Goal: Task Accomplishment & Management: Complete application form

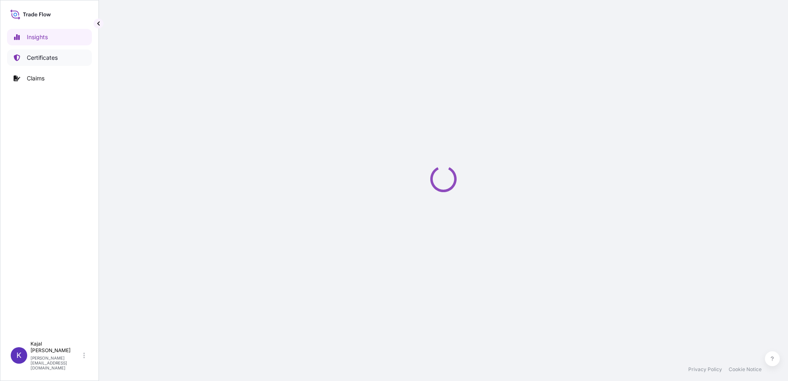
select select "2025"
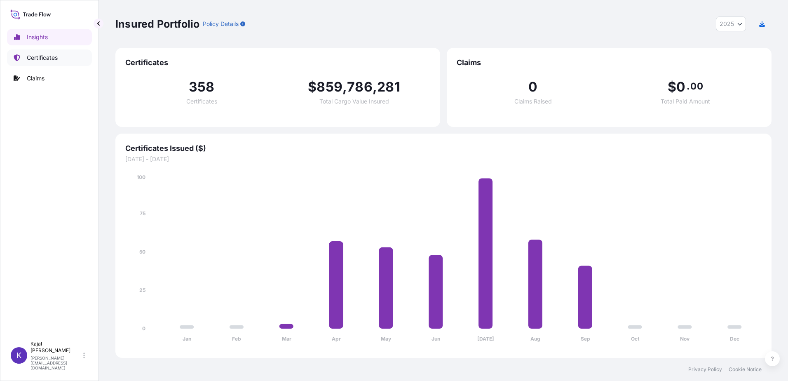
click at [37, 55] on p "Certificates" at bounding box center [42, 58] width 31 height 8
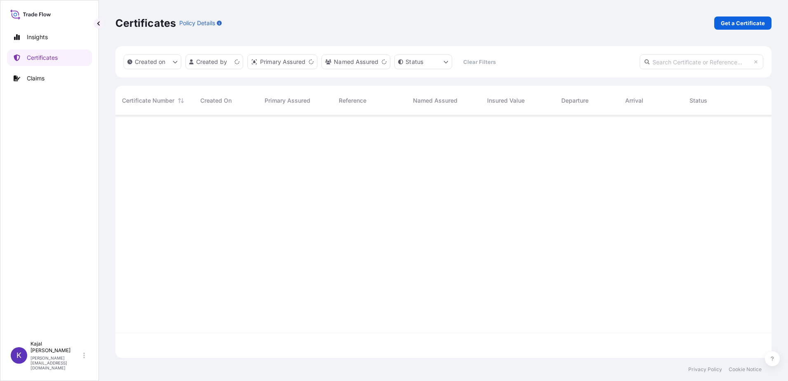
scroll to position [241, 650]
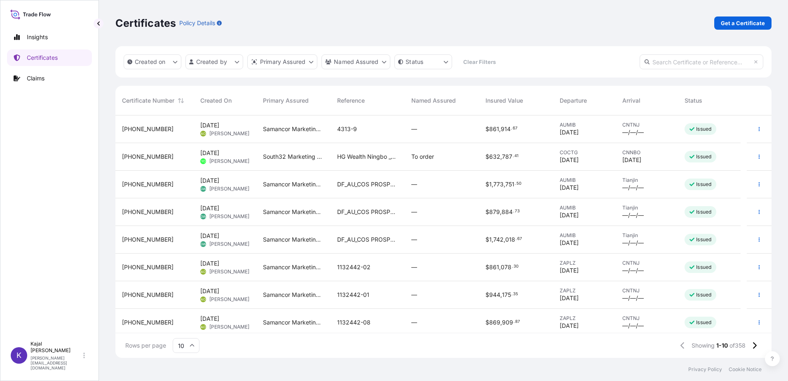
click at [664, 63] on input "text" at bounding box center [701, 61] width 124 height 15
paste input "[PHONE_NUMBER]"
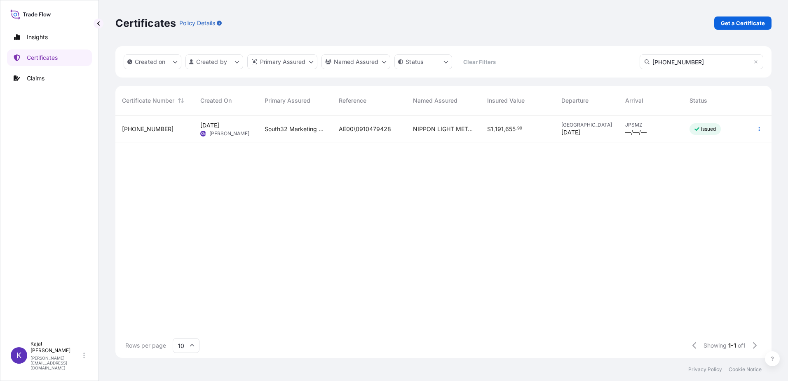
type input "[PHONE_NUMBER]"
click at [143, 131] on span "[PHONE_NUMBER]" at bounding box center [148, 129] width 52 height 8
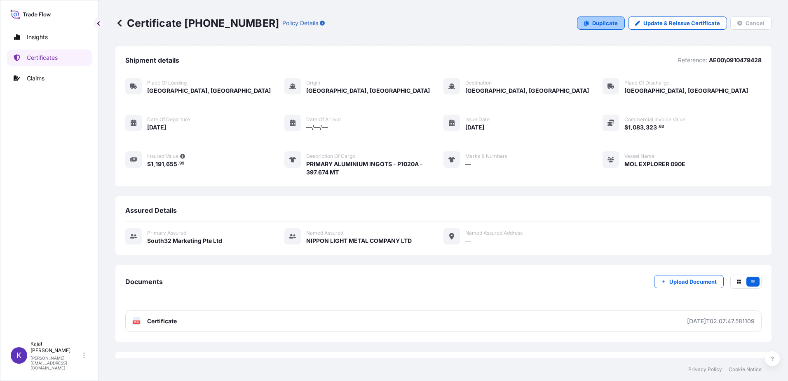
click at [592, 19] on p "Duplicate" at bounding box center [605, 23] width 26 height 8
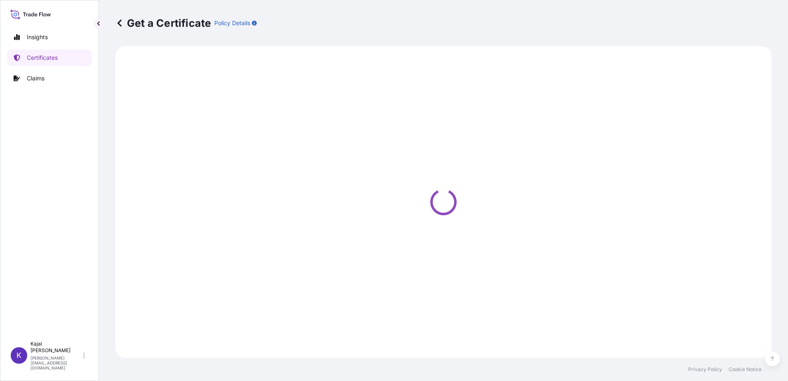
select select "Road / [GEOGRAPHIC_DATA]"
select select "Sea"
select select "Road / [GEOGRAPHIC_DATA]"
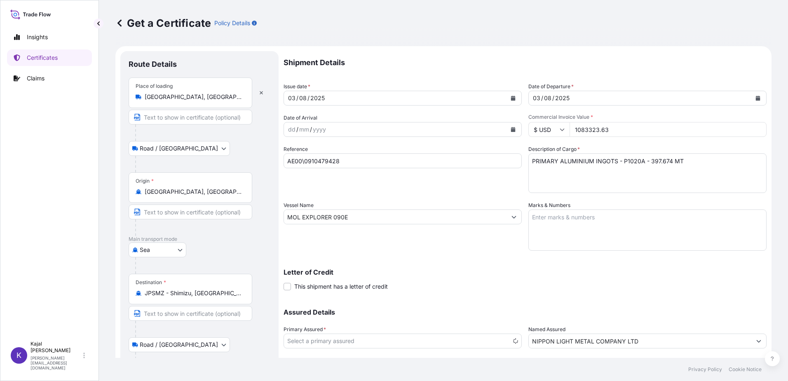
select select "31709"
click at [511, 96] on icon "Calendar" at bounding box center [513, 98] width 5 height 5
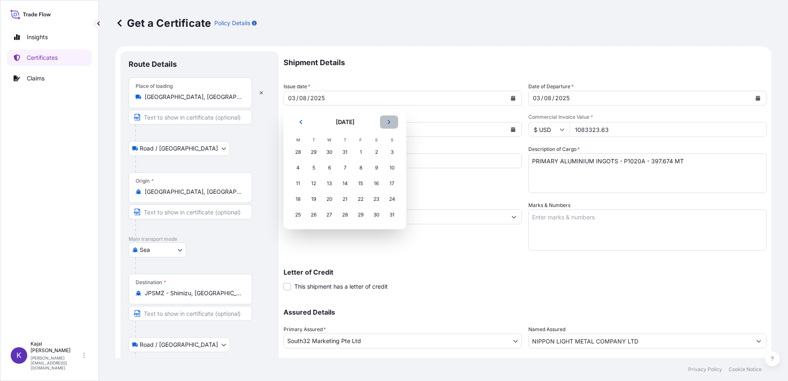
click at [388, 120] on icon "Next" at bounding box center [389, 122] width 2 height 4
click at [390, 166] on div "14" at bounding box center [391, 167] width 15 height 15
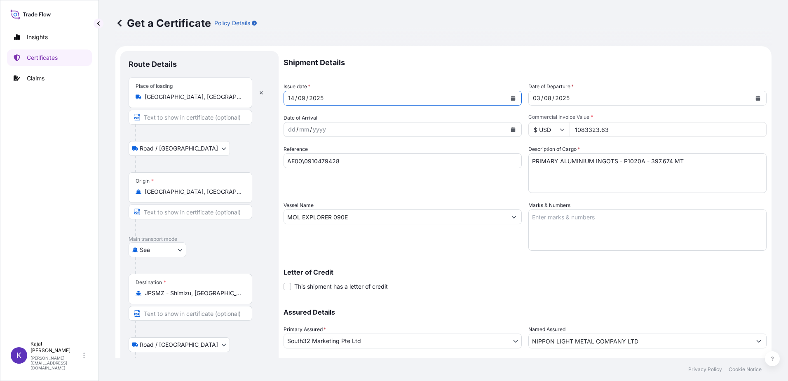
click at [560, 98] on div "2025" at bounding box center [562, 98] width 16 height 10
click at [755, 97] on icon "Calendar" at bounding box center [757, 98] width 5 height 5
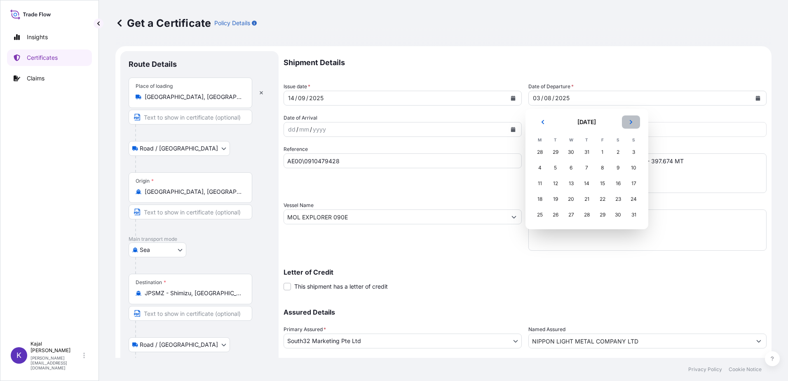
click at [628, 121] on icon "Next" at bounding box center [630, 121] width 5 height 5
click at [630, 167] on div "14" at bounding box center [633, 167] width 15 height 15
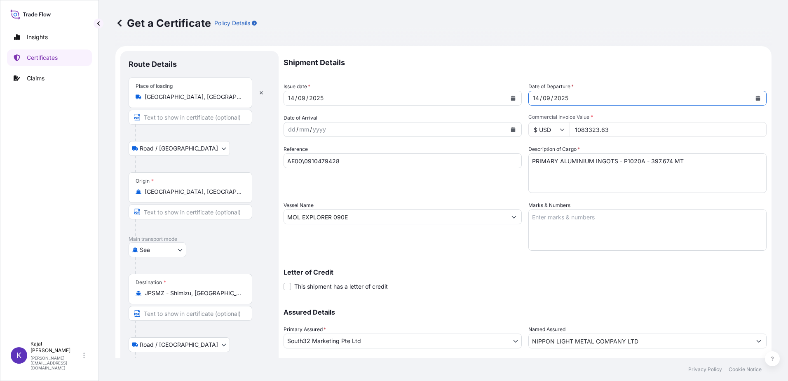
click at [197, 294] on input "JPSMZ - Shimizu, [GEOGRAPHIC_DATA]" at bounding box center [193, 293] width 97 height 8
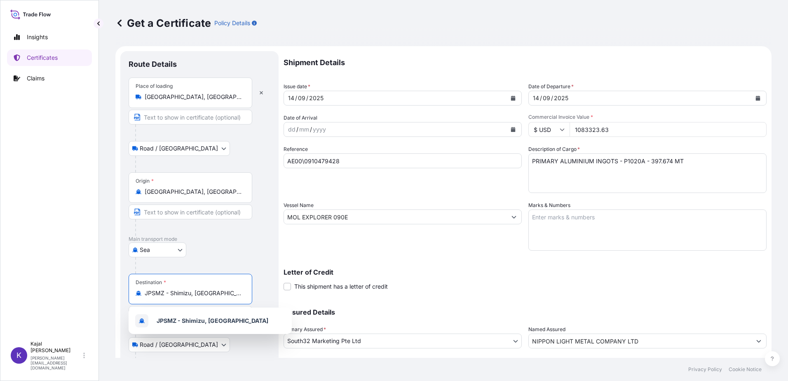
drag, startPoint x: 141, startPoint y: 295, endPoint x: 118, endPoint y: 297, distance: 23.6
click at [118, 297] on form "Route Details Place of loading [GEOGRAPHIC_DATA], [GEOGRAPHIC_DATA] / Inland Ro…" at bounding box center [443, 237] width 656 height 382
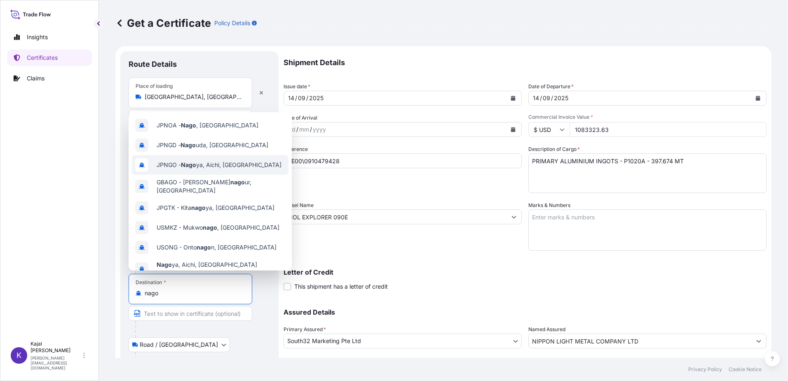
click at [198, 164] on span "JPNGO - Nago ya, [GEOGRAPHIC_DATA], [GEOGRAPHIC_DATA]" at bounding box center [219, 165] width 125 height 8
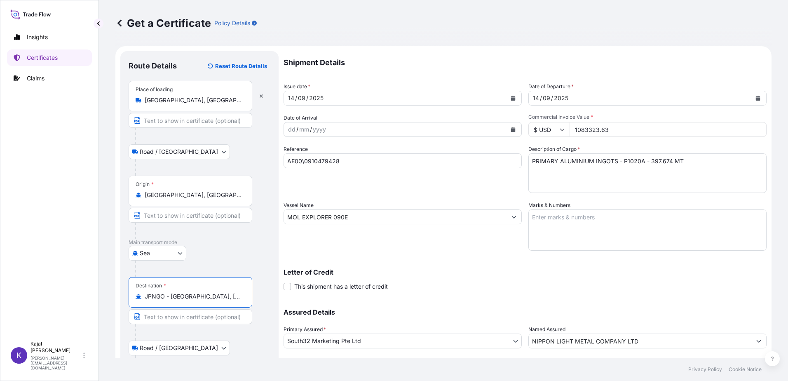
type input "JPNGO - [GEOGRAPHIC_DATA], [GEOGRAPHIC_DATA], [GEOGRAPHIC_DATA]"
click at [230, 255] on div "[GEOGRAPHIC_DATA]" at bounding box center [200, 253] width 142 height 15
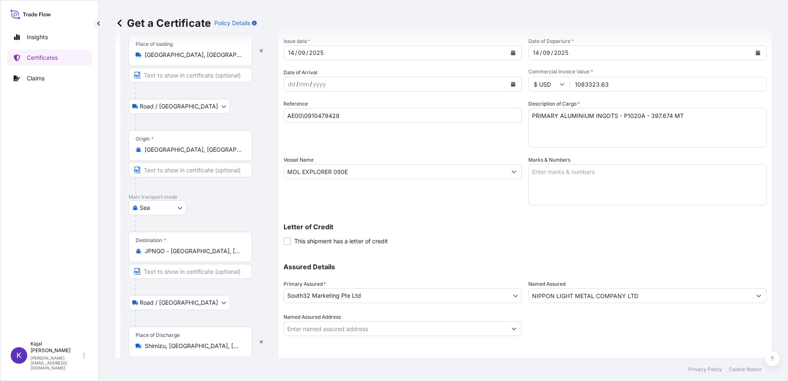
scroll to position [47, 0]
click at [215, 344] on input "Shimizu, [GEOGRAPHIC_DATA], [GEOGRAPHIC_DATA], [GEOGRAPHIC_DATA]" at bounding box center [193, 344] width 97 height 8
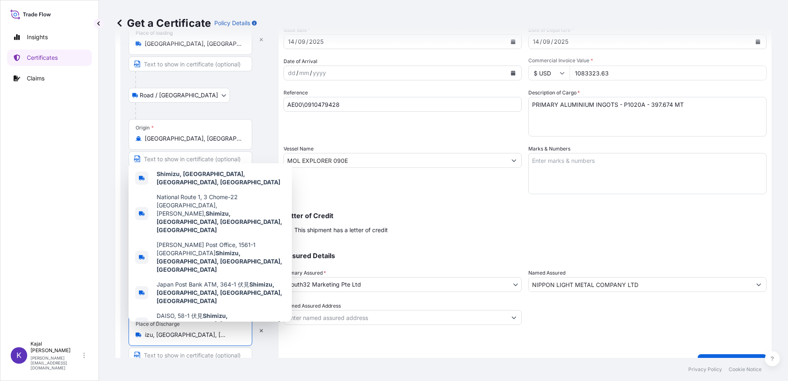
scroll to position [74, 0]
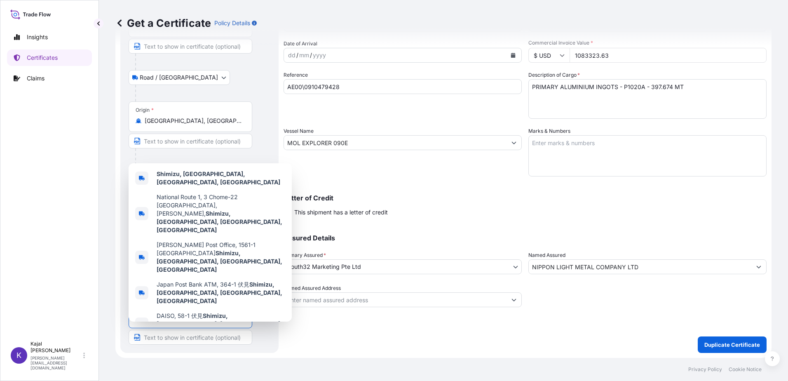
drag, startPoint x: 147, startPoint y: 343, endPoint x: 289, endPoint y: 352, distance: 142.8
click at [289, 352] on form "Route Details Reset Route Details Place of loading [GEOGRAPHIC_DATA], [GEOGRAPH…" at bounding box center [443, 165] width 656 height 386
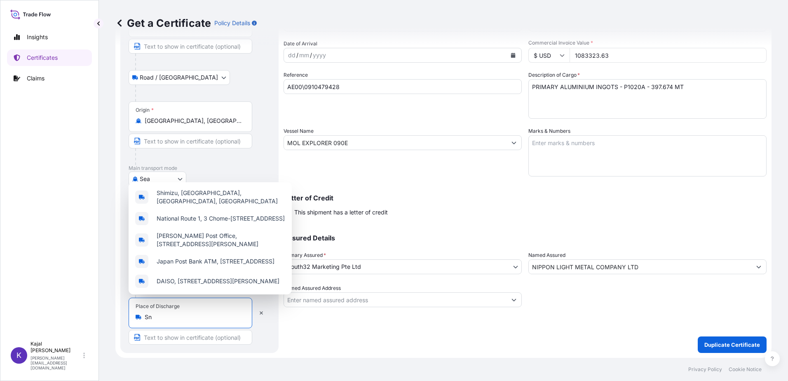
scroll to position [0, 0]
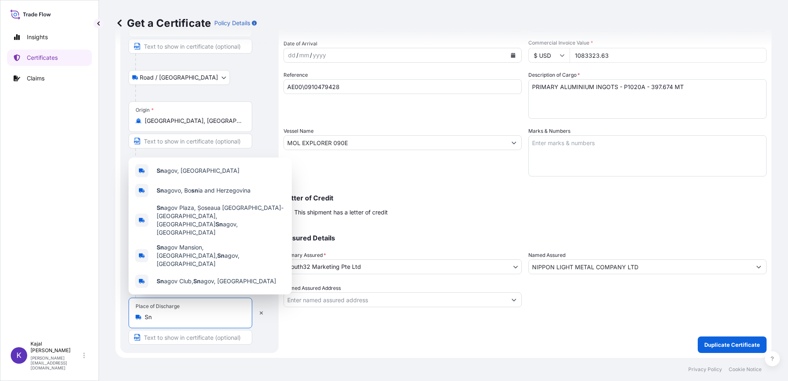
type input "S"
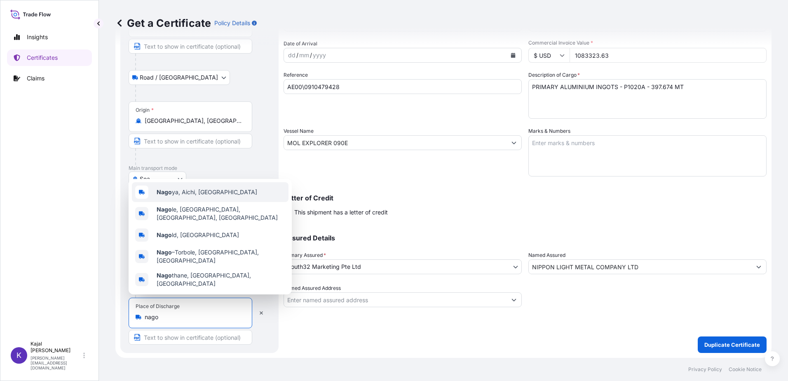
click at [173, 195] on span "Nago ya, Aichi, [GEOGRAPHIC_DATA]" at bounding box center [207, 192] width 101 height 8
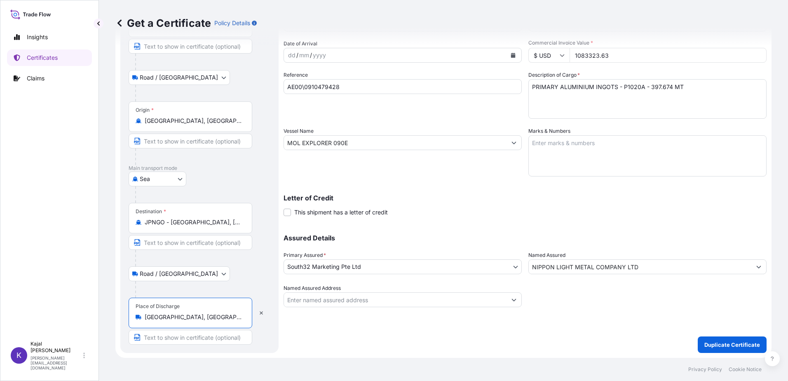
type input "[GEOGRAPHIC_DATA], [GEOGRAPHIC_DATA], [GEOGRAPHIC_DATA]"
drag, startPoint x: 333, startPoint y: 86, endPoint x: 340, endPoint y: 88, distance: 6.4
click at [333, 86] on input "AE00\0910479428" at bounding box center [402, 86] width 238 height 15
drag, startPoint x: 340, startPoint y: 88, endPoint x: 281, endPoint y: 91, distance: 58.6
click at [281, 91] on form "Route Details Reset Route Details Place of loading [GEOGRAPHIC_DATA], [GEOGRAPH…" at bounding box center [443, 165] width 656 height 386
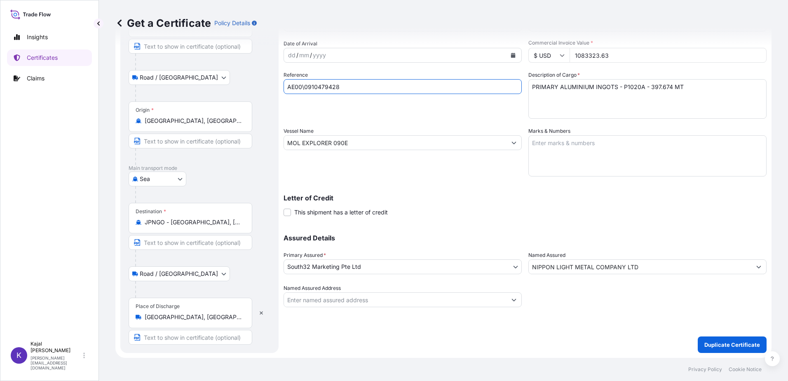
paste input "887"
type input "AE00\0910479887"
click at [646, 86] on textarea "PRIMARY ALUMINIUM INGOTS - P1020A - 397.674 MT" at bounding box center [647, 99] width 238 height 40
type textarea "PRIMARY ALUMINIUM INGOTS - P1020A - 100.139 MT"
drag, startPoint x: 358, startPoint y: 143, endPoint x: 120, endPoint y: 149, distance: 238.6
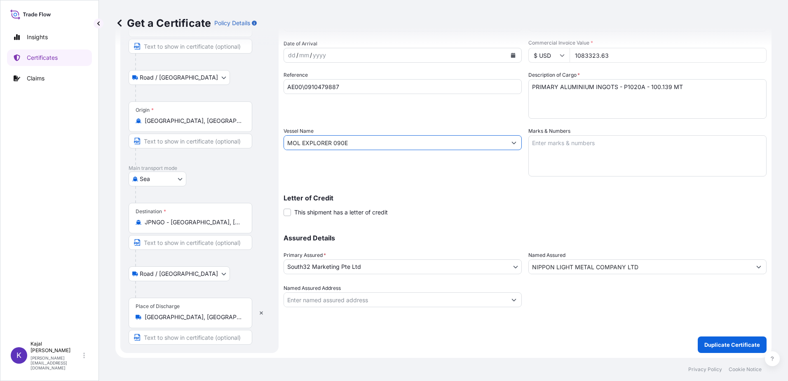
click at [120, 149] on form "Route Details Reset Route Details Place of loading [GEOGRAPHIC_DATA], [GEOGRAPH…" at bounding box center [443, 165] width 656 height 386
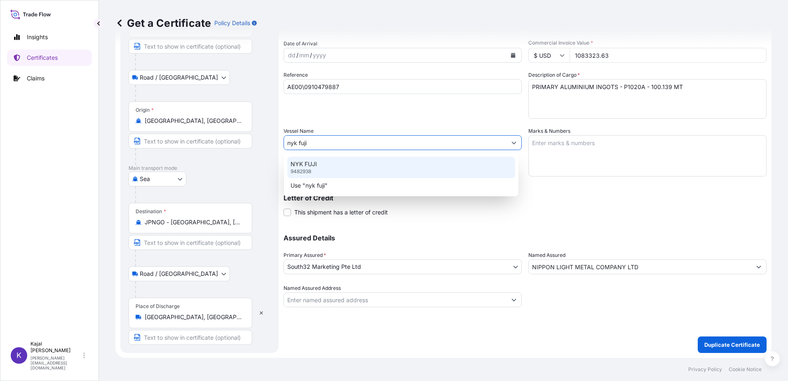
click at [304, 168] on p "9482938" at bounding box center [300, 171] width 21 height 7
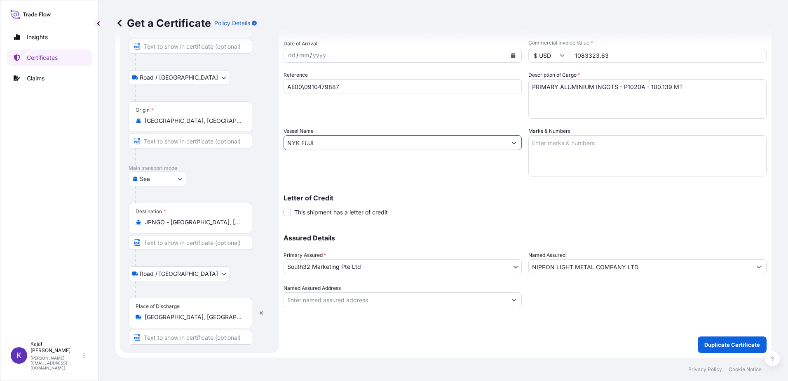
type input "NYK FUJI"
drag, startPoint x: 571, startPoint y: 57, endPoint x: 635, endPoint y: 53, distance: 64.0
click at [635, 53] on input "1083323.63" at bounding box center [667, 55] width 197 height 15
type input "270578.58"
click at [452, 196] on p "Letter of Credit" at bounding box center [524, 197] width 483 height 7
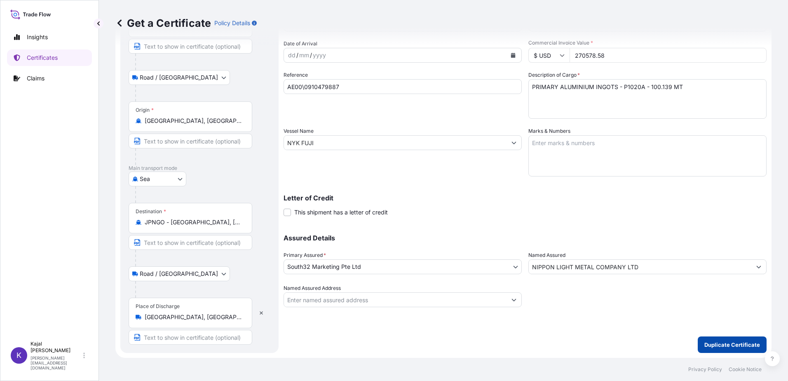
click at [738, 342] on p "Duplicate Certificate" at bounding box center [732, 344] width 56 height 8
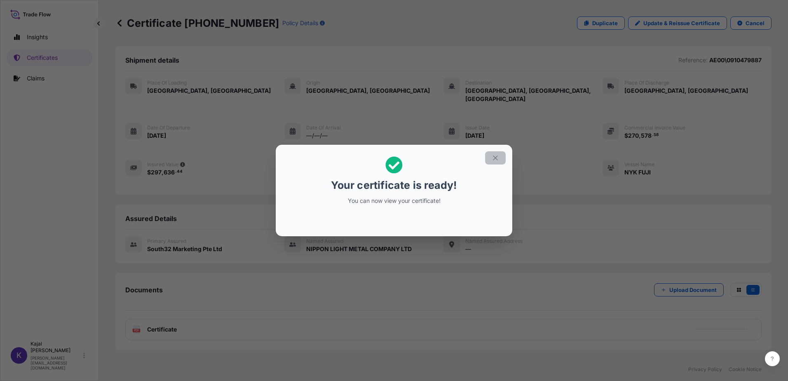
click at [496, 158] on icon "button" at bounding box center [495, 157] width 5 height 5
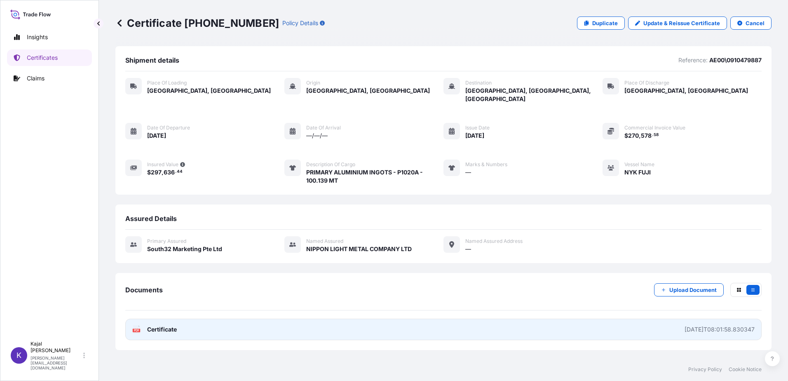
click at [174, 325] on span "Certificate" at bounding box center [162, 329] width 30 height 8
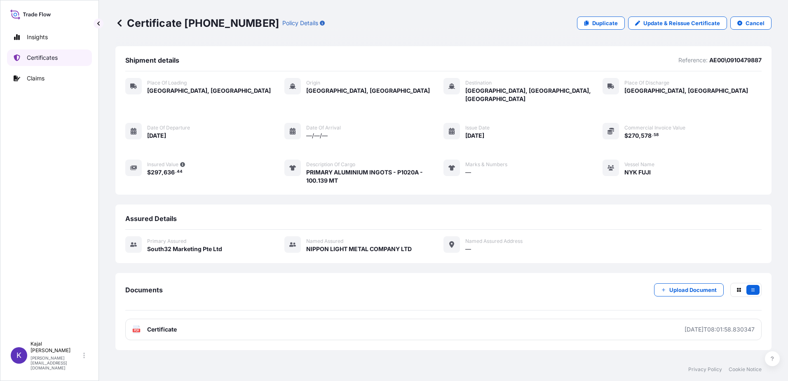
click at [48, 57] on p "Certificates" at bounding box center [42, 58] width 31 height 8
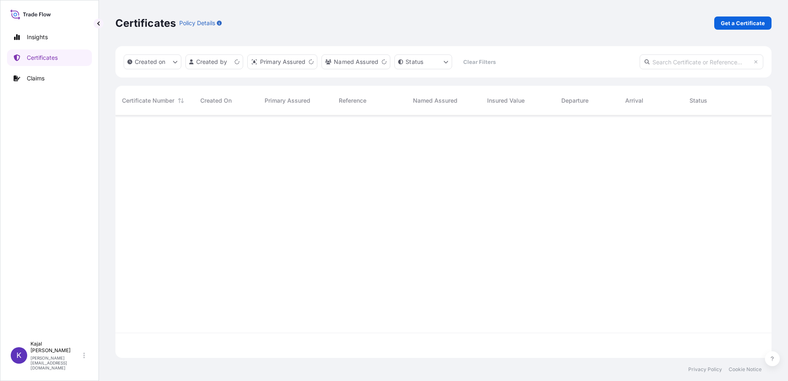
scroll to position [241, 650]
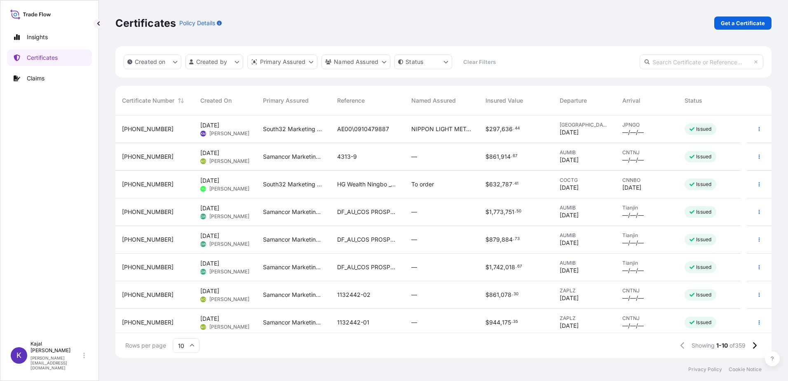
click at [688, 62] on input "text" at bounding box center [701, 61] width 124 height 15
paste input "[PHONE_NUMBER]"
type input "[PHONE_NUMBER]"
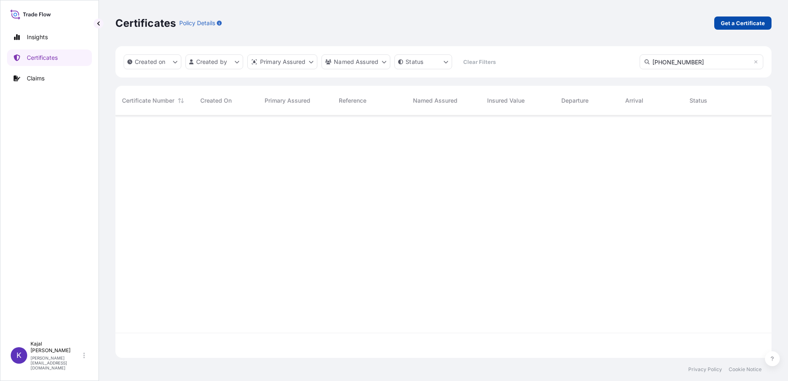
click at [734, 24] on p "Get a Certificate" at bounding box center [743, 23] width 44 height 8
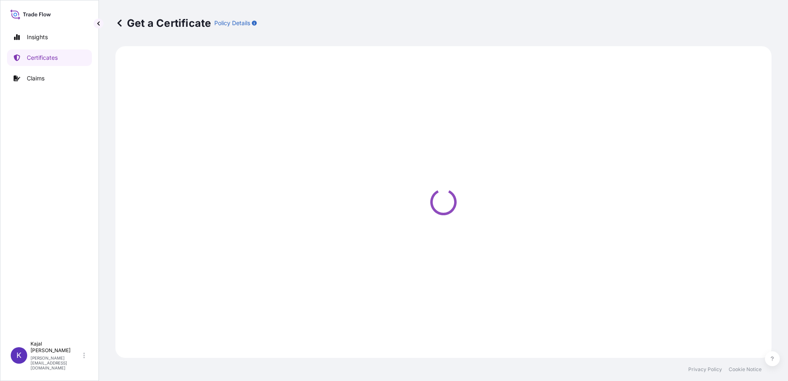
select select "Sea"
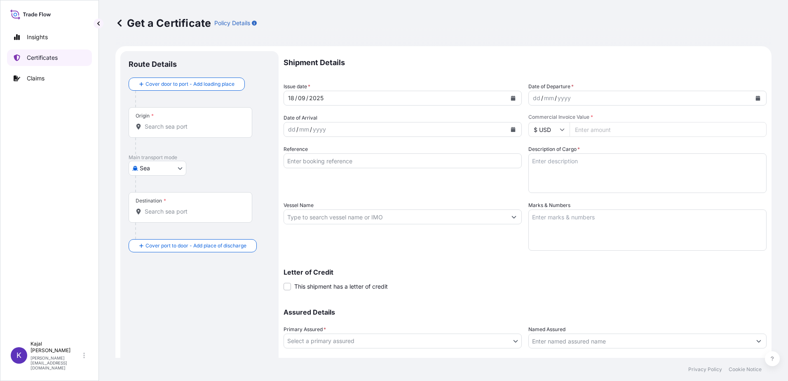
click at [36, 57] on p "Certificates" at bounding box center [42, 58] width 31 height 8
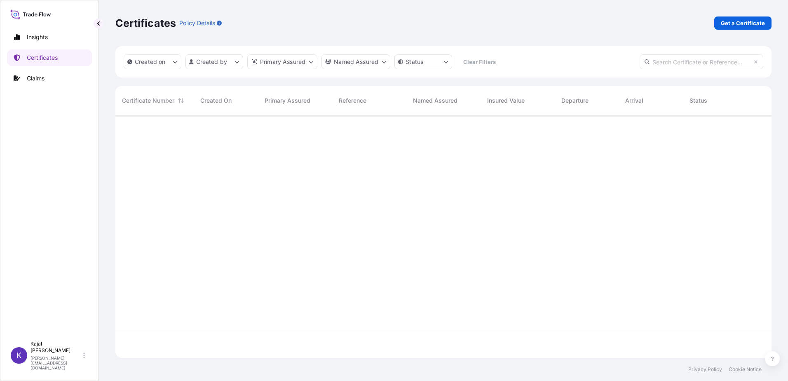
scroll to position [241, 650]
click at [664, 61] on input "text" at bounding box center [701, 61] width 124 height 15
paste input "[PHONE_NUMBER]"
type input "[PHONE_NUMBER]"
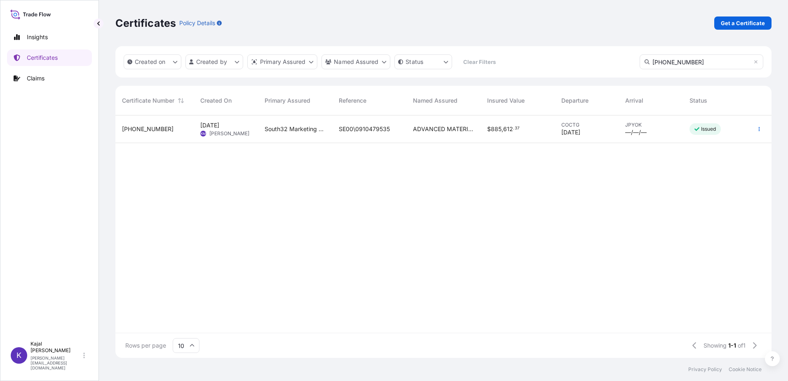
click at [146, 126] on span "[PHONE_NUMBER]" at bounding box center [148, 129] width 52 height 8
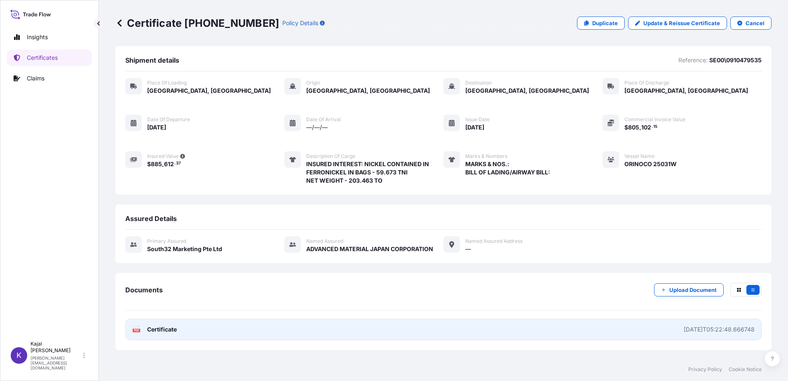
drag, startPoint x: 161, startPoint y: 328, endPoint x: 166, endPoint y: 332, distance: 6.7
click at [161, 328] on span "Certificate" at bounding box center [162, 329] width 30 height 8
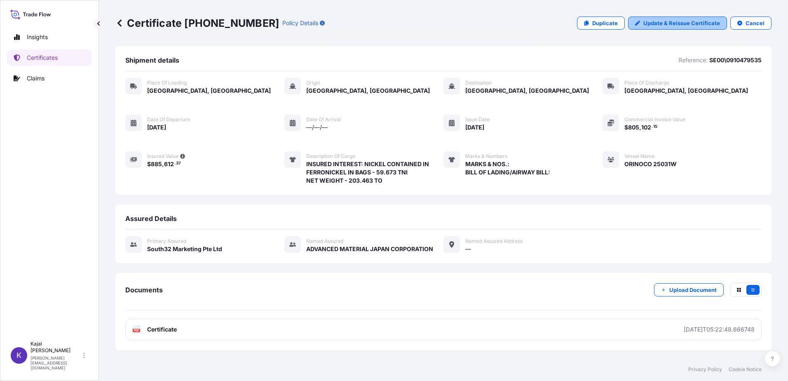
click at [661, 23] on p "Update & Reissue Certificate" at bounding box center [681, 23] width 77 height 8
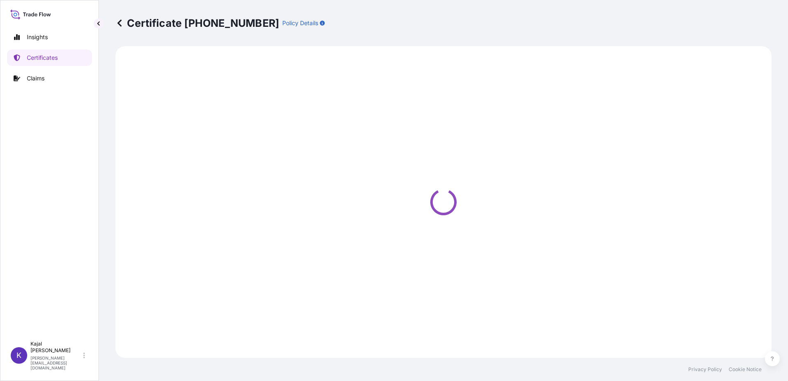
select select "Road / [GEOGRAPHIC_DATA]"
select select "Sea"
select select "Road / [GEOGRAPHIC_DATA]"
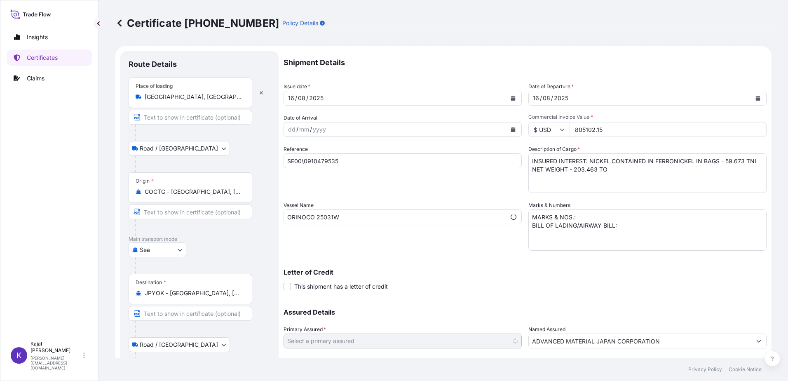
select select "31709"
drag, startPoint x: 572, startPoint y: 130, endPoint x: 632, endPoint y: 131, distance: 60.6
click at [632, 131] on input "805102.15" at bounding box center [667, 129] width 197 height 15
type input "1101234.40"
click at [593, 280] on div "Letter of Credit This shipment has a letter of credit Letter of credit * Letter…" at bounding box center [524, 280] width 483 height 22
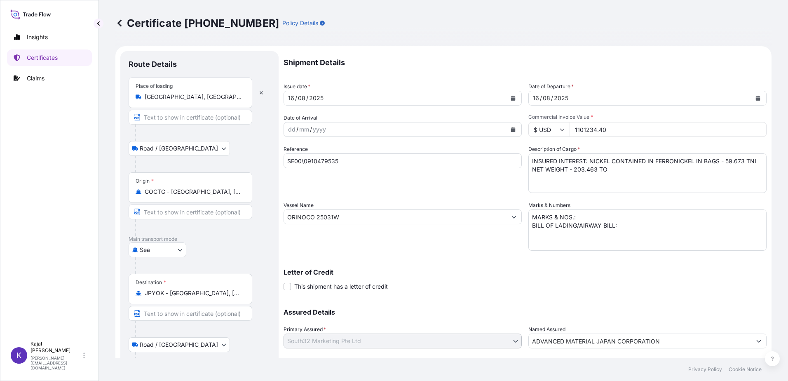
click at [722, 160] on textarea "INSURED INTEREST: NICKEL CONTAINED IN FERRONICKEL IN BAGS - 59.673 TNI NET WEIG…" at bounding box center [647, 173] width 238 height 40
click at [571, 171] on textarea "INSURED INTEREST: NICKEL CONTAINED IN FERRONICKEL IN BAGS - 59.673 TNI NET WEIG…" at bounding box center [647, 173] width 238 height 40
type textarea "INSURED INTEREST: NICKEL CONTAINED IN FERRONICKEL IN BAGS - 81.486 TNI NET WEIG…"
click at [40, 60] on p "Certificates" at bounding box center [42, 58] width 31 height 8
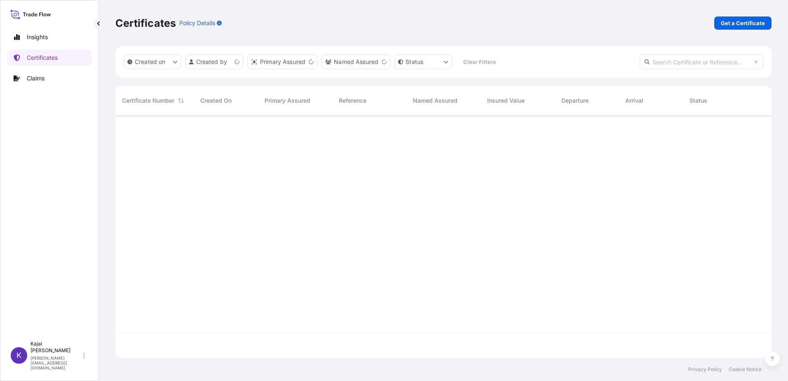
scroll to position [241, 650]
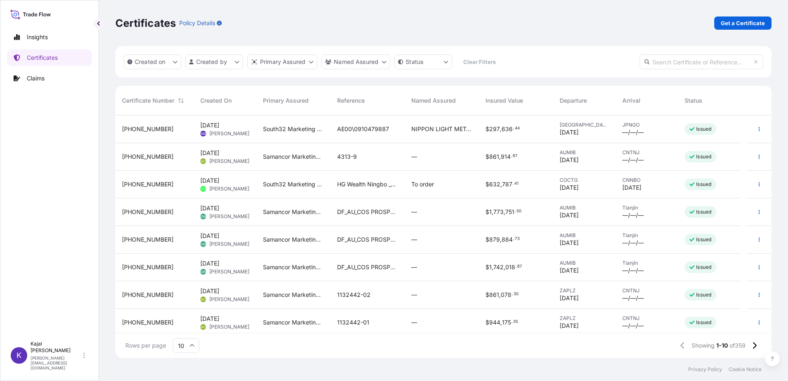
click at [693, 64] on input "text" at bounding box center [701, 61] width 124 height 15
paste input "[PHONE_NUMBER]"
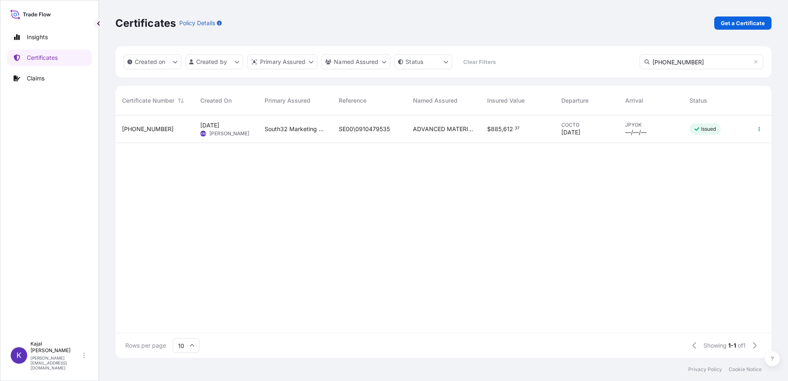
type input "[PHONE_NUMBER]"
click at [144, 130] on span "[PHONE_NUMBER]" at bounding box center [148, 129] width 52 height 8
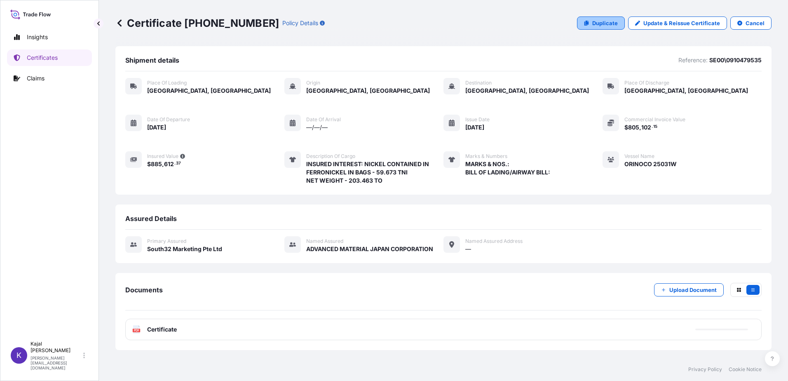
click at [608, 21] on p "Duplicate" at bounding box center [605, 23] width 26 height 8
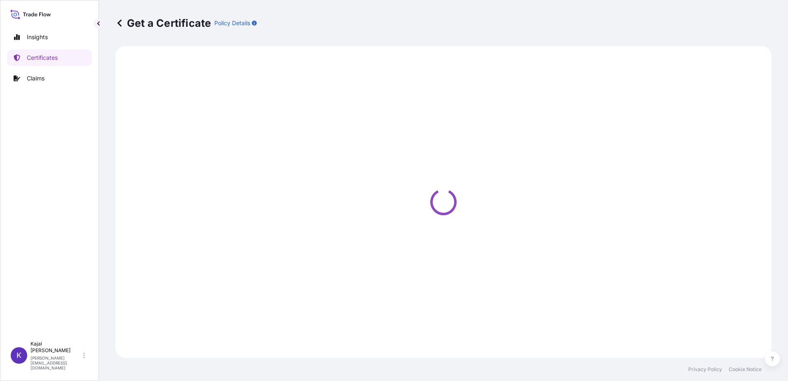
select select "Road / [GEOGRAPHIC_DATA]"
select select "Sea"
select select "Road / [GEOGRAPHIC_DATA]"
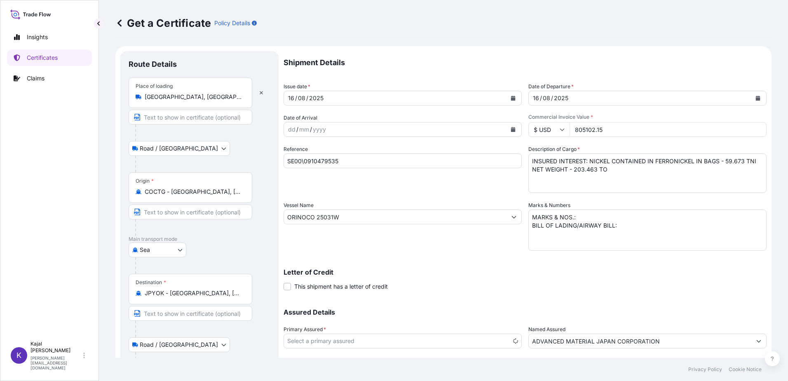
select select "31709"
click at [331, 128] on div "dd / mm / yyyy" at bounding box center [395, 129] width 222 height 15
drag, startPoint x: 342, startPoint y: 160, endPoint x: 280, endPoint y: 159, distance: 62.2
click at [280, 159] on form "Route Details Place of loading [GEOGRAPHIC_DATA], [GEOGRAPHIC_DATA], [GEOGRAPHI…" at bounding box center [443, 237] width 656 height 382
paste input "886"
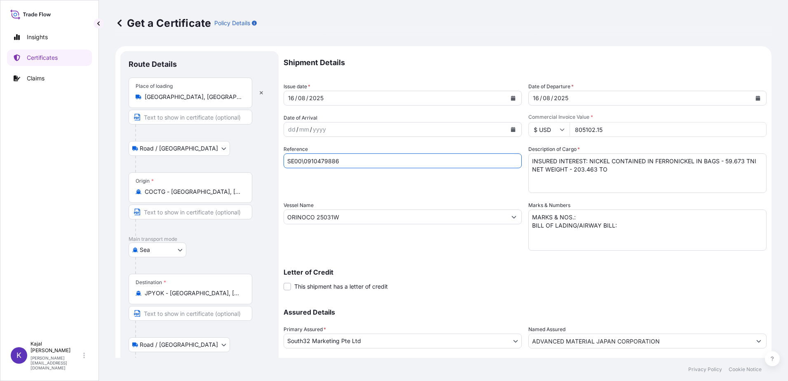
type input "SE00\0910479886"
click at [511, 97] on icon "Calendar" at bounding box center [513, 98] width 5 height 5
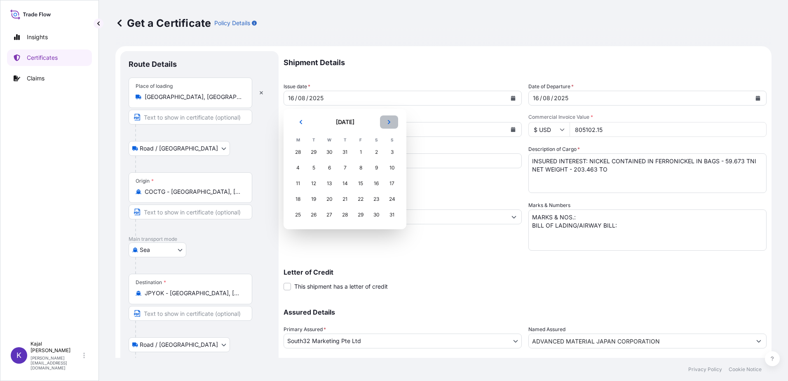
click at [389, 120] on icon "Next" at bounding box center [388, 121] width 5 height 5
click at [373, 169] on div "13" at bounding box center [376, 167] width 15 height 15
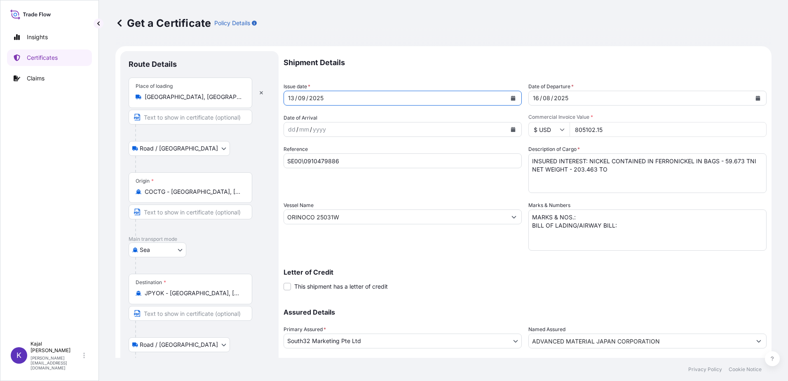
click at [756, 98] on icon "Calendar" at bounding box center [758, 98] width 5 height 5
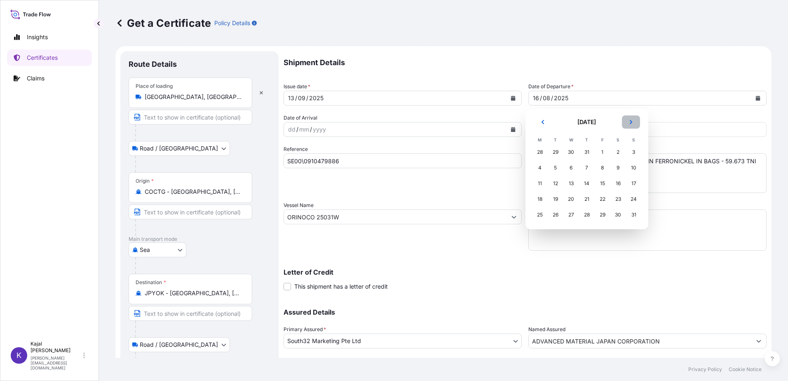
click at [633, 121] on button "Next" at bounding box center [631, 121] width 18 height 13
click at [621, 168] on div "13" at bounding box center [618, 167] width 15 height 15
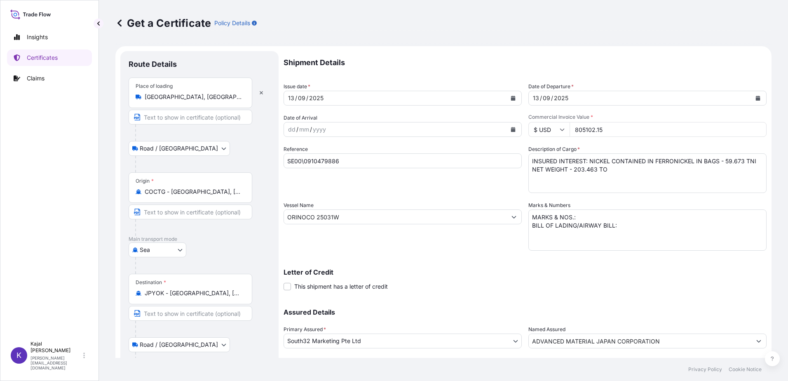
click at [657, 133] on input "805102.15" at bounding box center [667, 129] width 197 height 15
type input "1101234.40"
click at [458, 251] on div "Shipment Details Issue date * [DATE] Date of Departure * [DATE] Date of Arrival…" at bounding box center [524, 216] width 483 height 330
click at [354, 214] on input "ORINOCO 25031W" at bounding box center [395, 216] width 222 height 15
drag, startPoint x: 354, startPoint y: 217, endPoint x: 180, endPoint y: 223, distance: 173.6
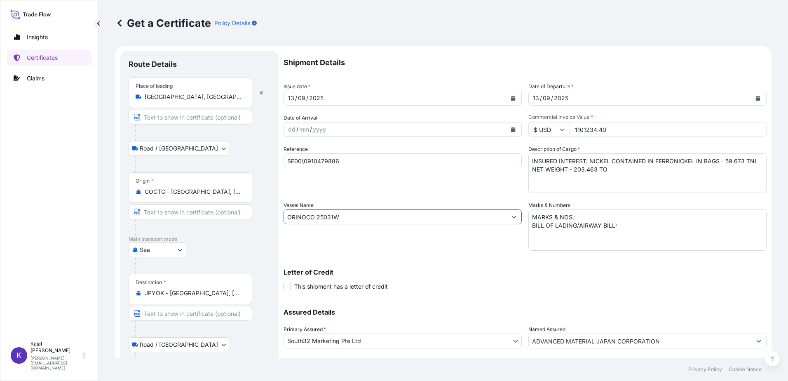
click at [180, 223] on form "Route Details Place of loading [GEOGRAPHIC_DATA], [GEOGRAPHIC_DATA], [GEOGRAPHI…" at bounding box center [443, 237] width 656 height 382
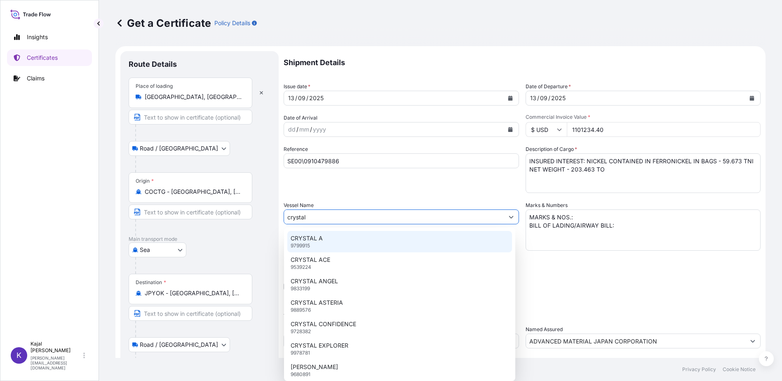
click at [304, 241] on p "CRYSTAL A" at bounding box center [306, 238] width 32 height 8
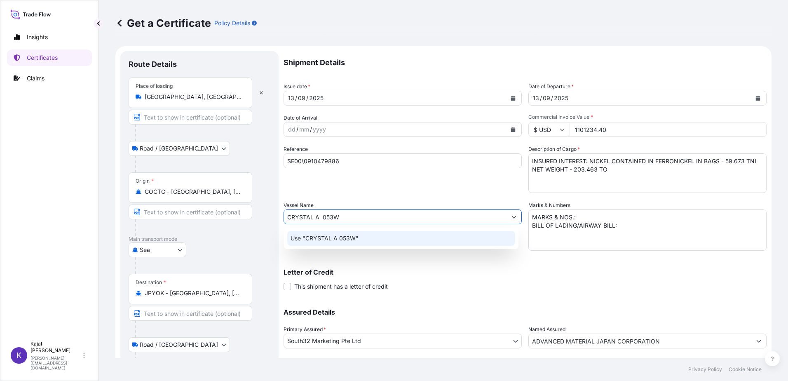
click at [338, 238] on p "Use "CRYSTAL A 053W"" at bounding box center [324, 238] width 68 height 8
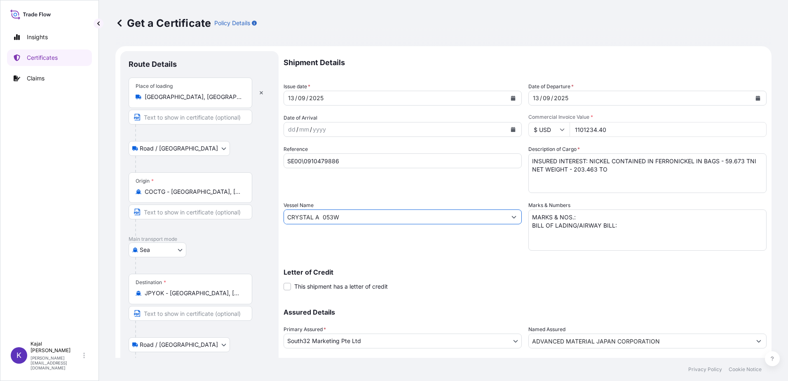
type input "CRYSTAL A 053W"
click at [415, 270] on p "Letter of Credit" at bounding box center [524, 272] width 483 height 7
drag, startPoint x: 722, startPoint y: 159, endPoint x: 726, endPoint y: 167, distance: 8.5
click at [722, 159] on textarea "INSURED INTEREST: NICKEL CONTAINED IN FERRONICKEL IN BAGS - 59.673 TNI NET WEIG…" at bounding box center [647, 173] width 238 height 40
click at [570, 169] on textarea "INSURED INTEREST: NICKEL CONTAINED IN FERRONICKEL IN BAGS - 59.673 TNI NET WEIG…" at bounding box center [647, 173] width 238 height 40
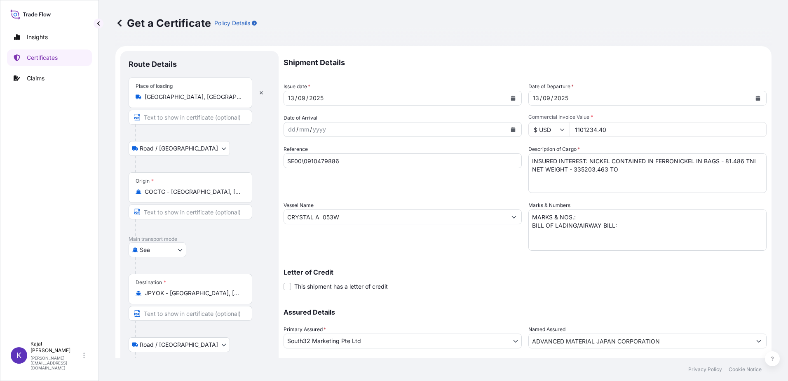
drag, startPoint x: 581, startPoint y: 170, endPoint x: 590, endPoint y: 179, distance: 13.1
click at [581, 170] on textarea "INSURED INTEREST: NICKEL CONTAINED IN FERRONICKEL IN BAGS - 59.673 TNI NET WEIG…" at bounding box center [647, 173] width 238 height 40
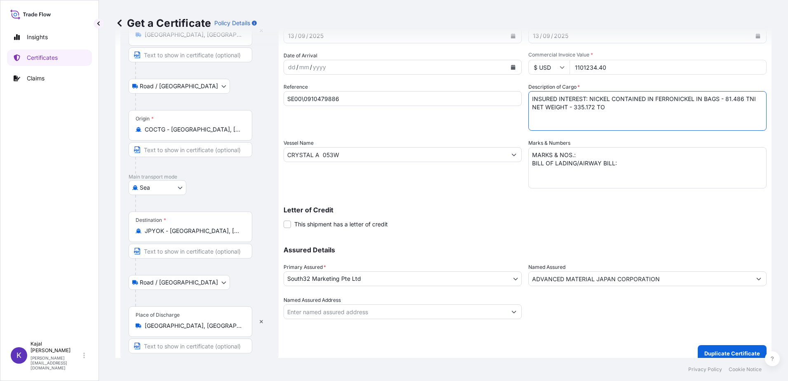
scroll to position [71, 0]
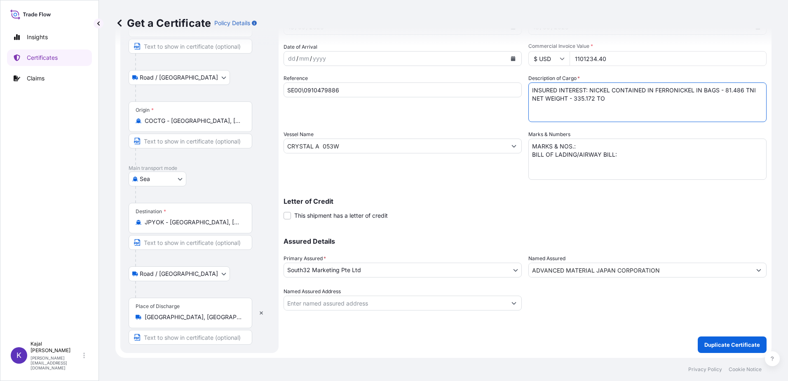
type textarea "INSURED INTEREST: NICKEL CONTAINED IN FERRONICKEL IN BAGS - 81.486 TNI NET WEIG…"
click at [738, 347] on p "Duplicate Certificate" at bounding box center [732, 344] width 56 height 8
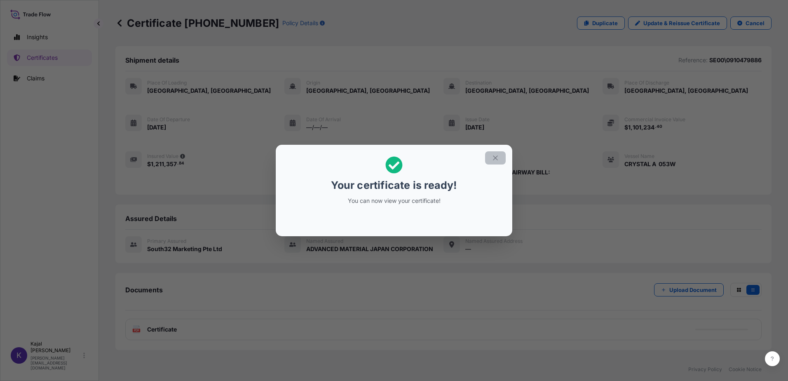
click at [496, 158] on icon "button" at bounding box center [495, 157] width 5 height 5
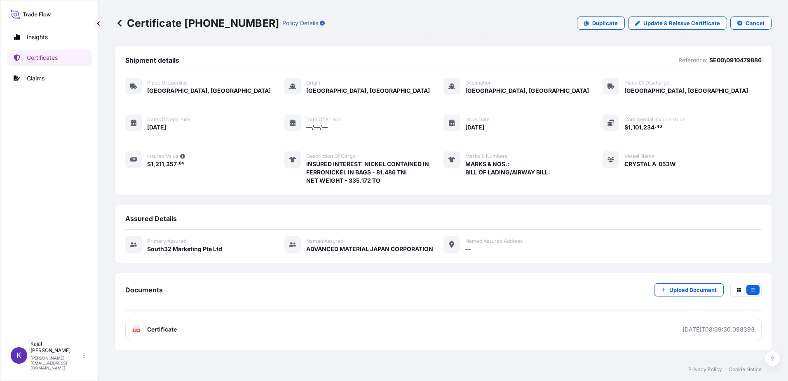
click at [166, 330] on span "Certificate" at bounding box center [162, 329] width 30 height 8
